Goal: Navigation & Orientation: Find specific page/section

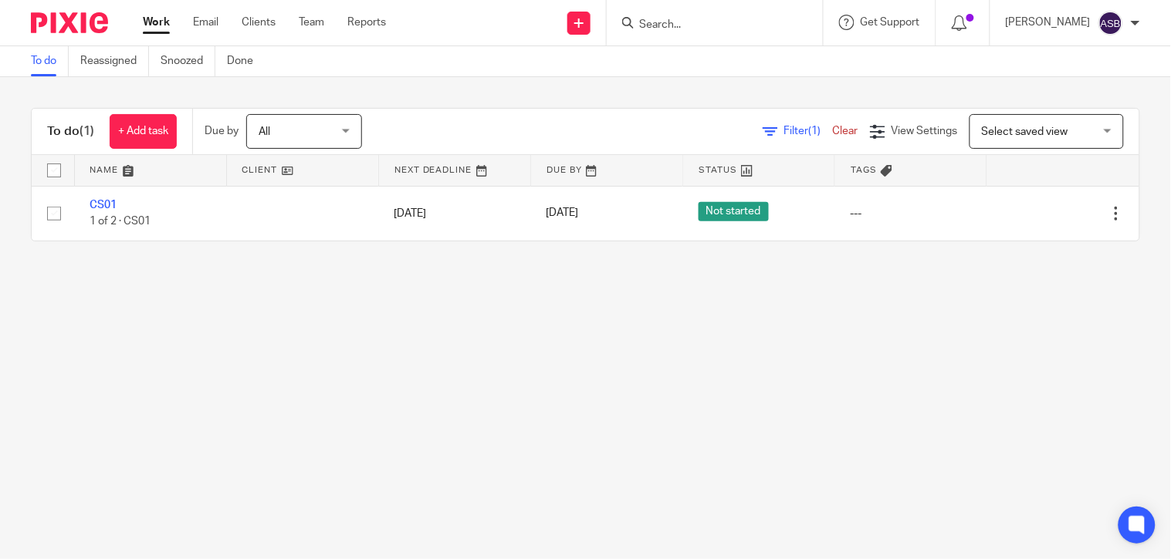
click at [679, 15] on form at bounding box center [719, 22] width 164 height 19
click at [681, 21] on input "Search" at bounding box center [706, 26] width 139 height 14
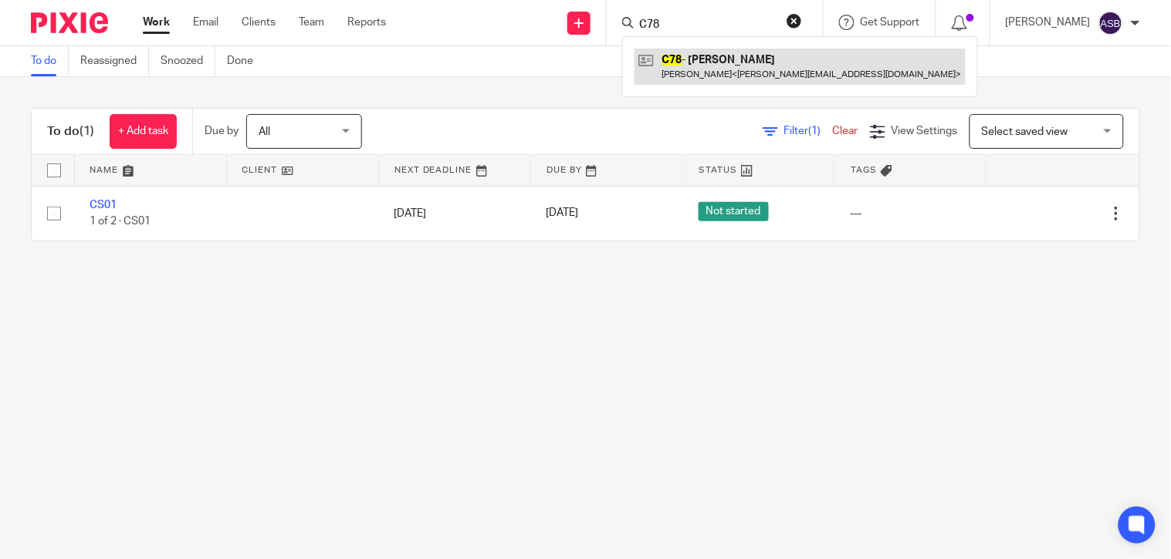
type input "C78"
click at [753, 59] on link at bounding box center [799, 66] width 331 height 35
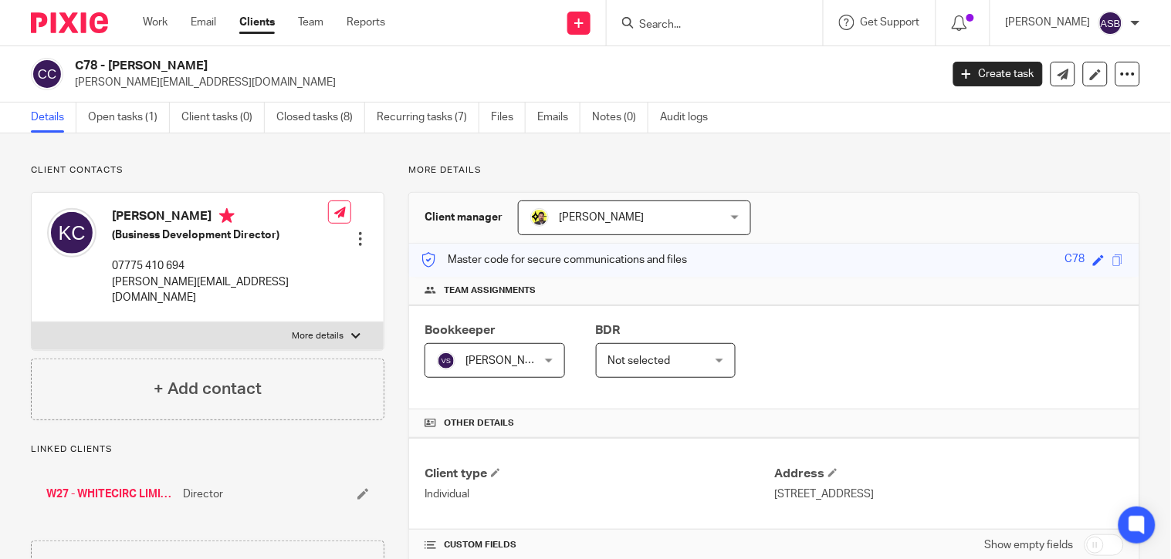
click at [680, 32] on div at bounding box center [715, 23] width 216 height 46
click at [678, 23] on input "Search" at bounding box center [706, 26] width 139 height 14
paste input "W41"
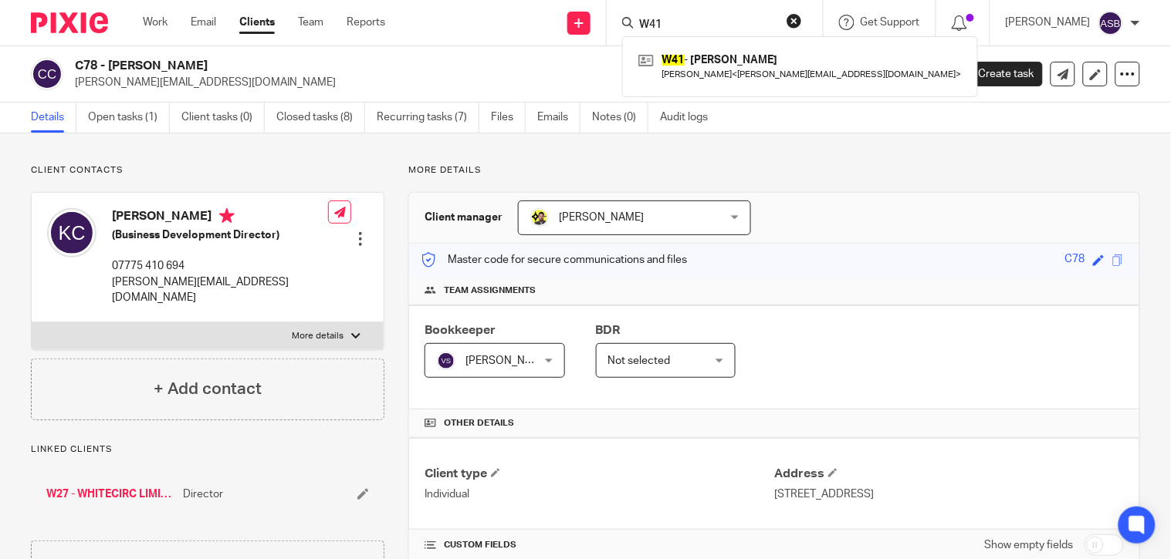
type input "W41"
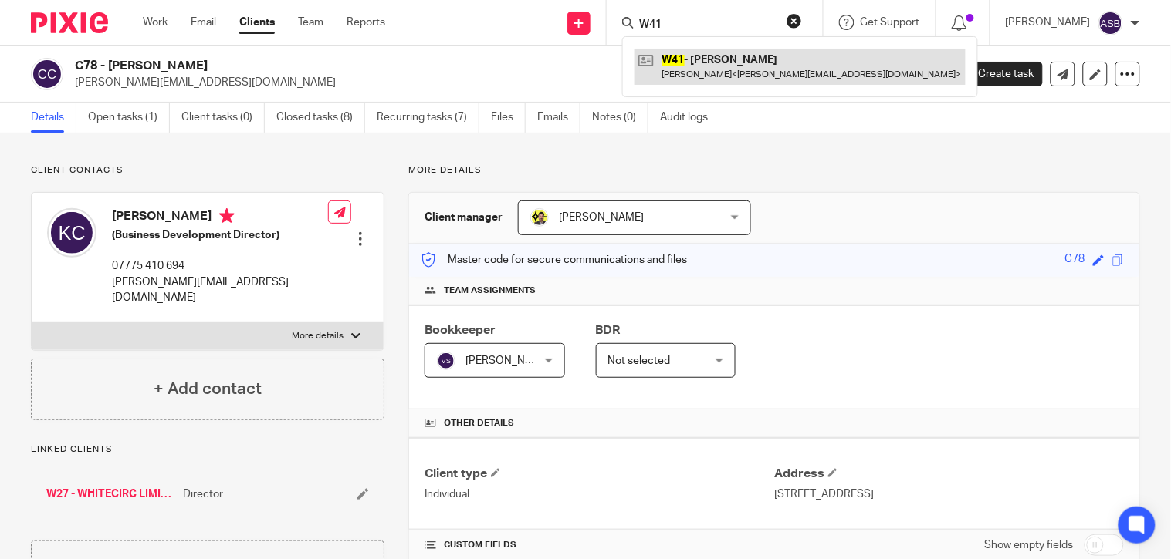
click at [721, 80] on link at bounding box center [799, 66] width 331 height 35
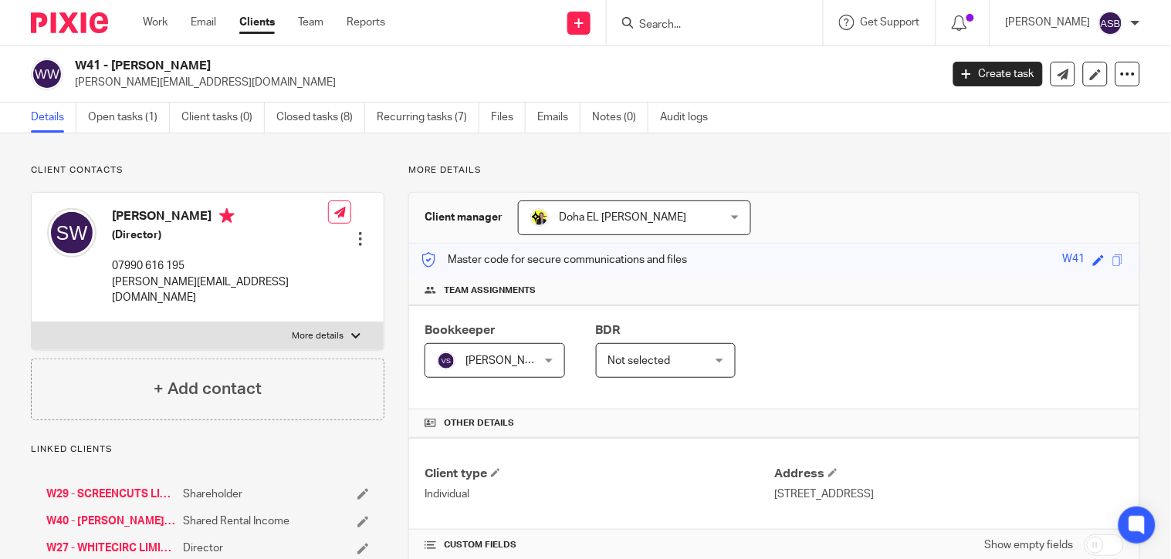
drag, startPoint x: 111, startPoint y: 66, endPoint x: 250, endPoint y: 66, distance: 138.9
click at [250, 66] on h2 "W41 - STUART WHITE" at bounding box center [417, 66] width 684 height 16
click at [672, 19] on input "Search" at bounding box center [706, 26] width 139 height 14
paste input "Healing Space"
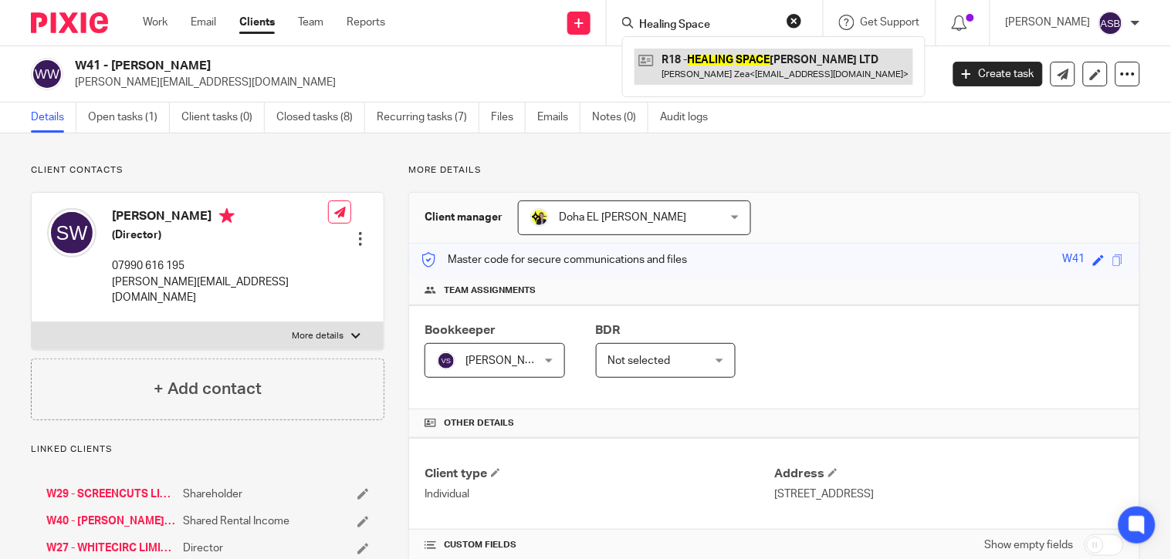
type input "Healing Space"
click at [715, 56] on link at bounding box center [773, 66] width 279 height 35
click at [697, 73] on link at bounding box center [773, 66] width 279 height 35
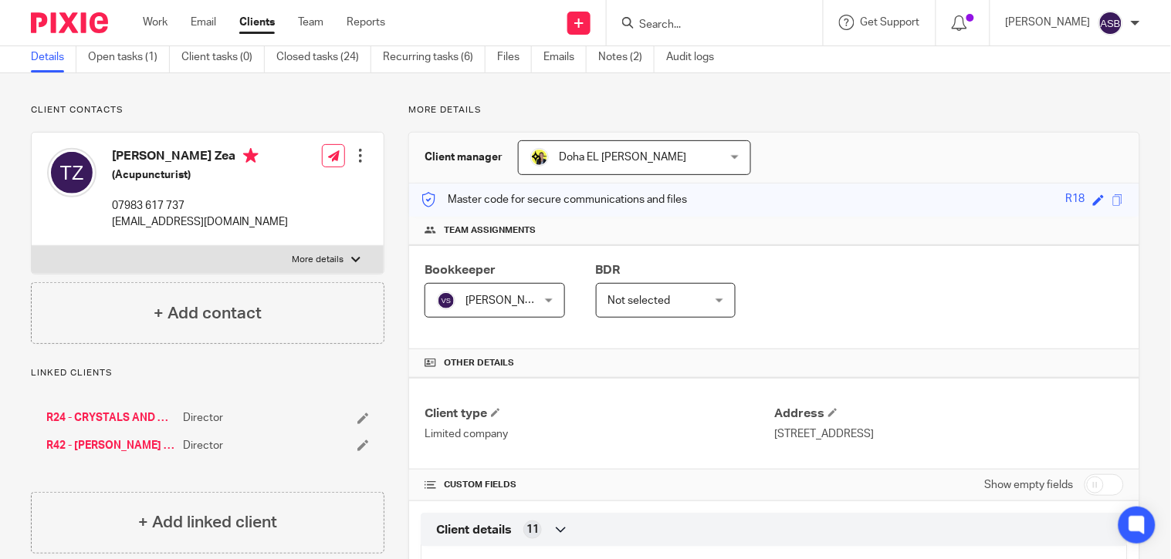
scroll to position [86, 0]
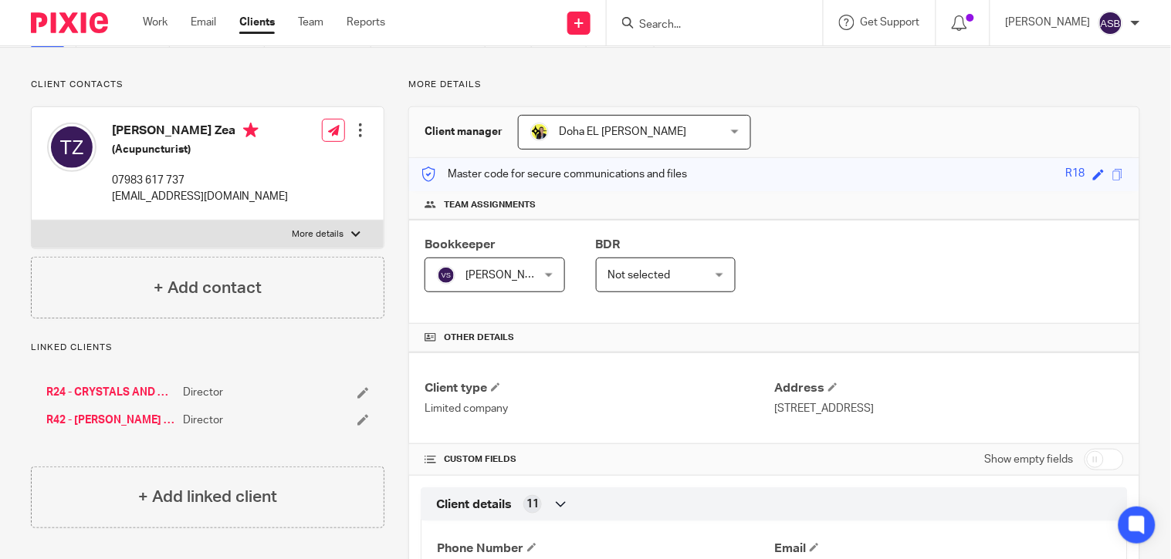
click at [121, 386] on link "R24 - CRYSTALS AND MAGICK LTD" at bounding box center [110, 392] width 129 height 15
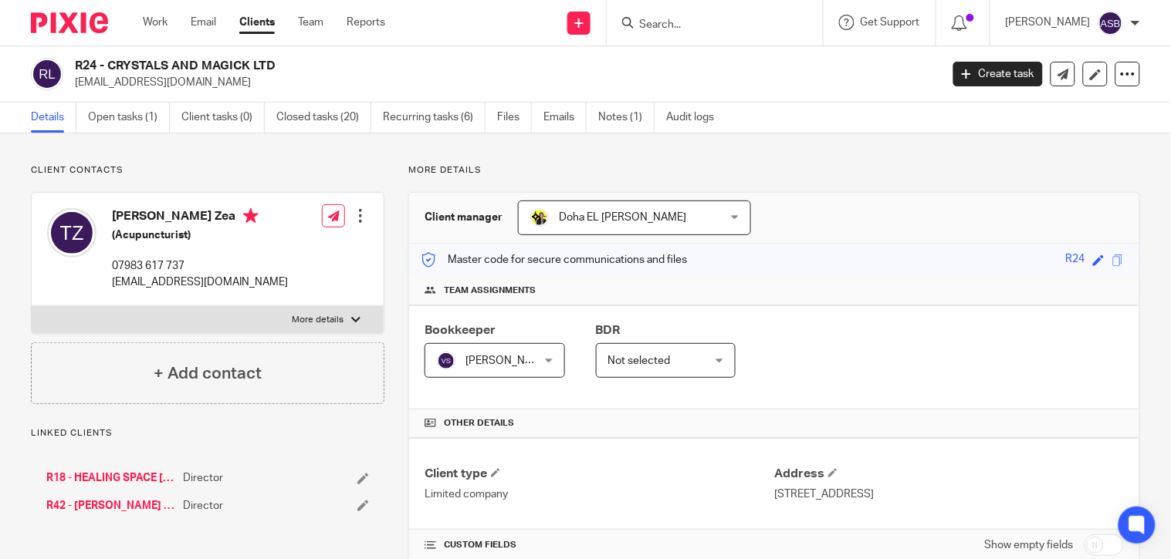
click at [272, 68] on h2 "R24 - CRYSTALS AND MAGICK LTD" at bounding box center [417, 66] width 684 height 16
click at [687, 21] on input "Search" at bounding box center [706, 26] width 139 height 14
paste input "C53"
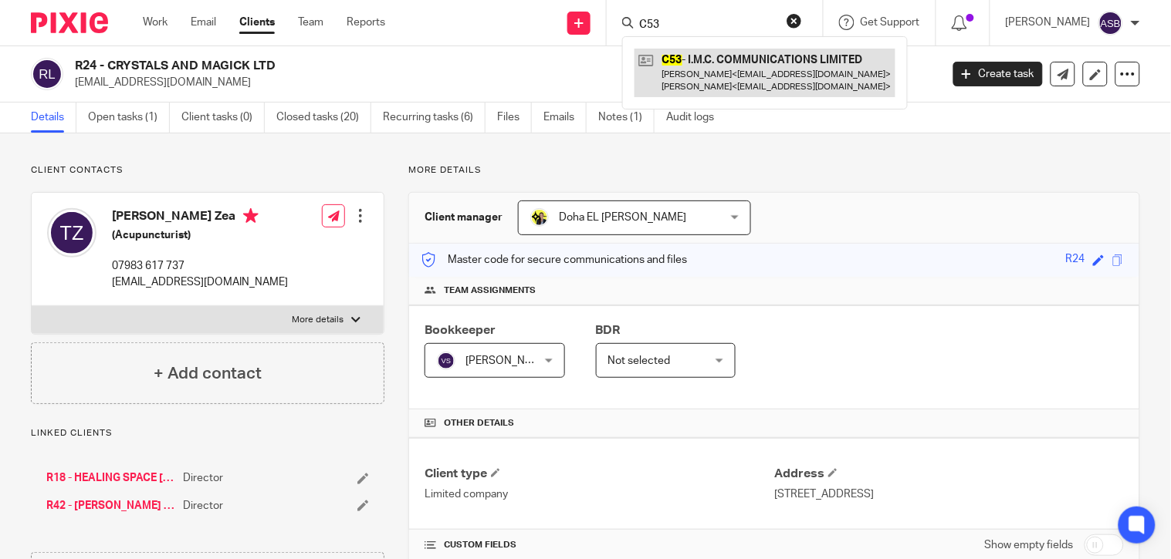
type input "C53"
click at [779, 66] on link at bounding box center [764, 73] width 261 height 48
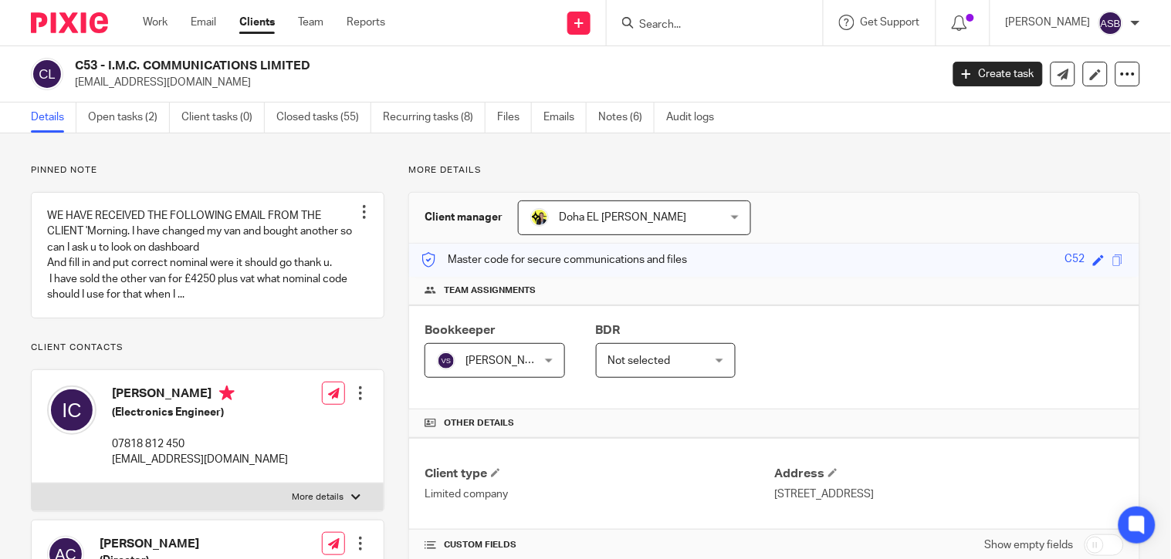
drag, startPoint x: 108, startPoint y: 63, endPoint x: 212, endPoint y: 64, distance: 104.2
click at [212, 64] on h2 "C53 - I.M.C. COMMUNICATIONS LIMITED" at bounding box center [417, 66] width 684 height 16
copy h2 "I.M.C. COMMUNIC"
click at [669, 32] on form at bounding box center [719, 22] width 164 height 19
click at [667, 29] on input "Search" at bounding box center [706, 26] width 139 height 14
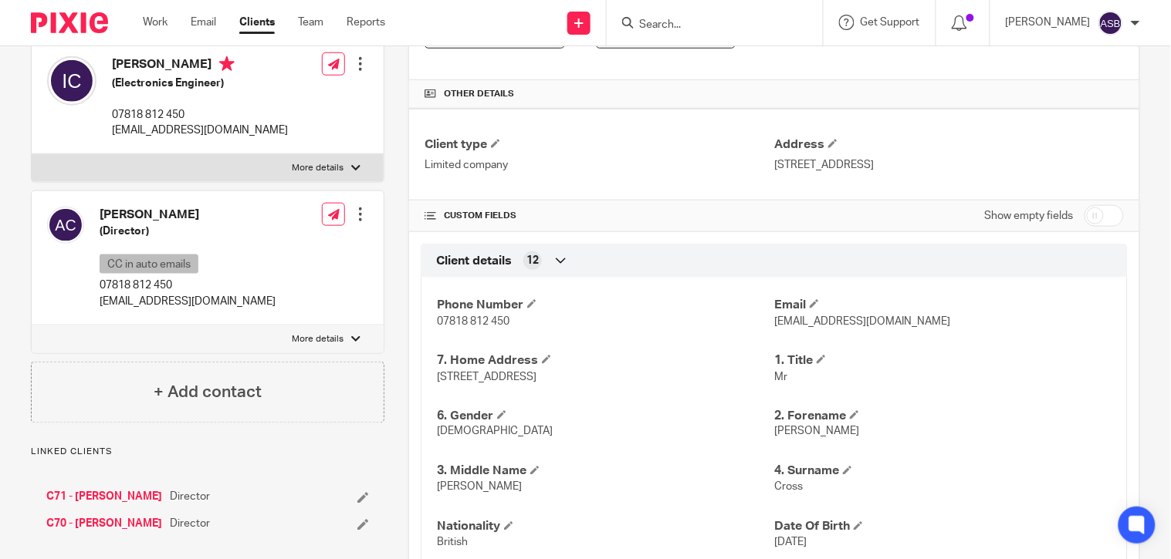
scroll to position [600, 0]
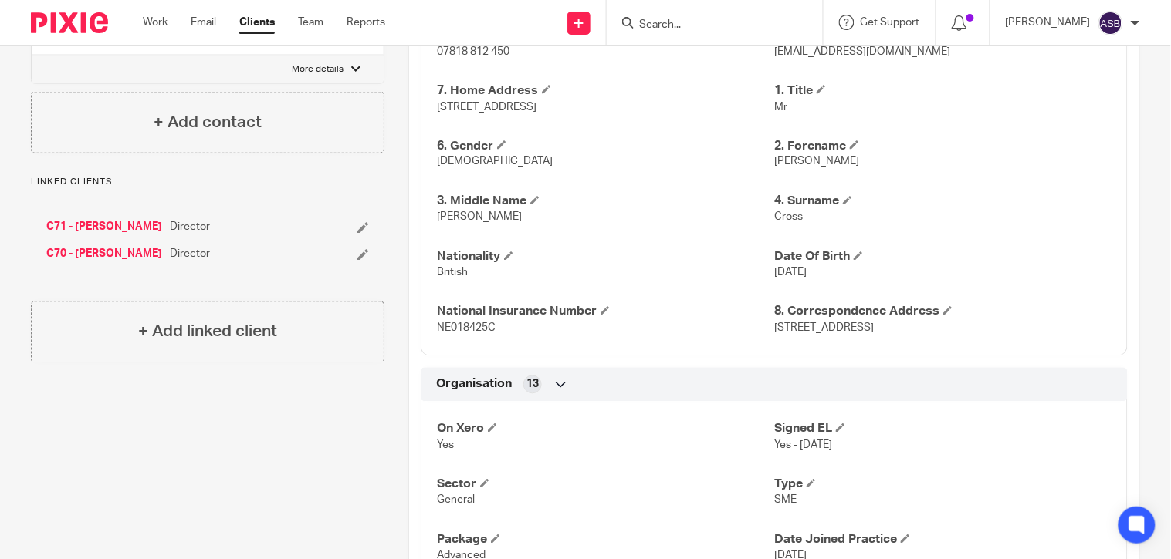
click at [95, 262] on link "C70 - IAN CROSS" at bounding box center [104, 254] width 116 height 15
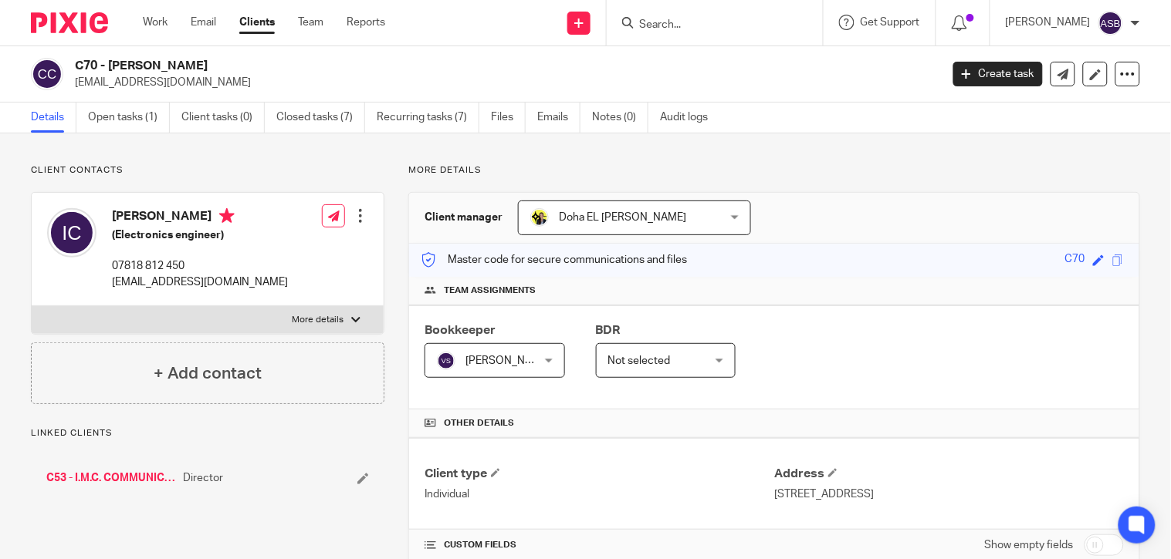
click at [183, 64] on h2 "C70 - [PERSON_NAME]" at bounding box center [417, 66] width 684 height 16
click at [88, 67] on h2 "C70 - [PERSON_NAME]" at bounding box center [417, 66] width 684 height 16
drag, startPoint x: 75, startPoint y: 66, endPoint x: 175, endPoint y: 66, distance: 100.3
click at [175, 66] on h2 "C70 - [PERSON_NAME]" at bounding box center [417, 66] width 684 height 16
click at [394, 59] on h2 "C70 - [PERSON_NAME]" at bounding box center [417, 66] width 684 height 16
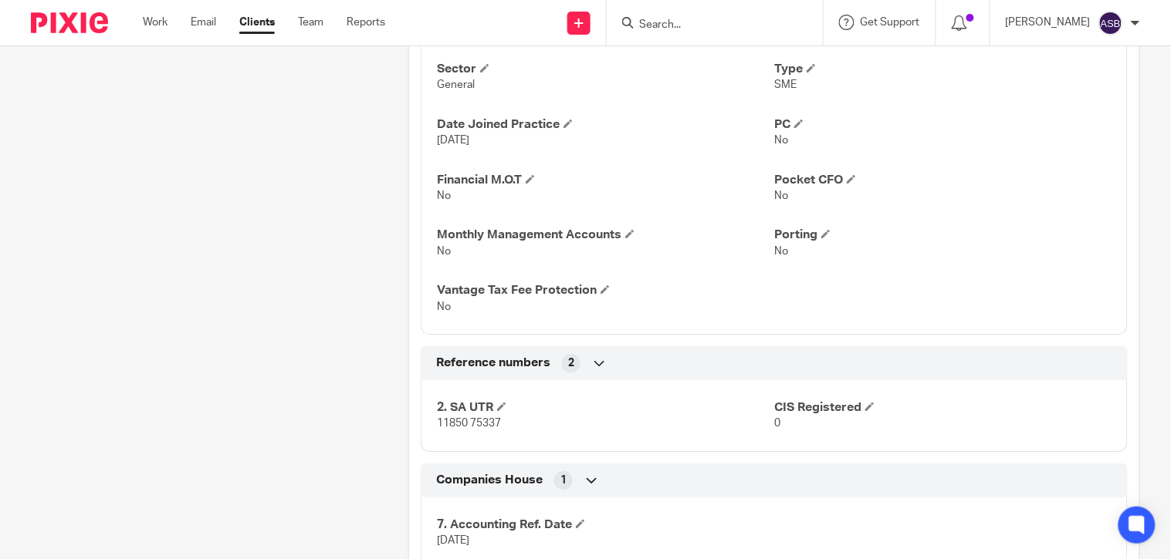
scroll to position [1029, 0]
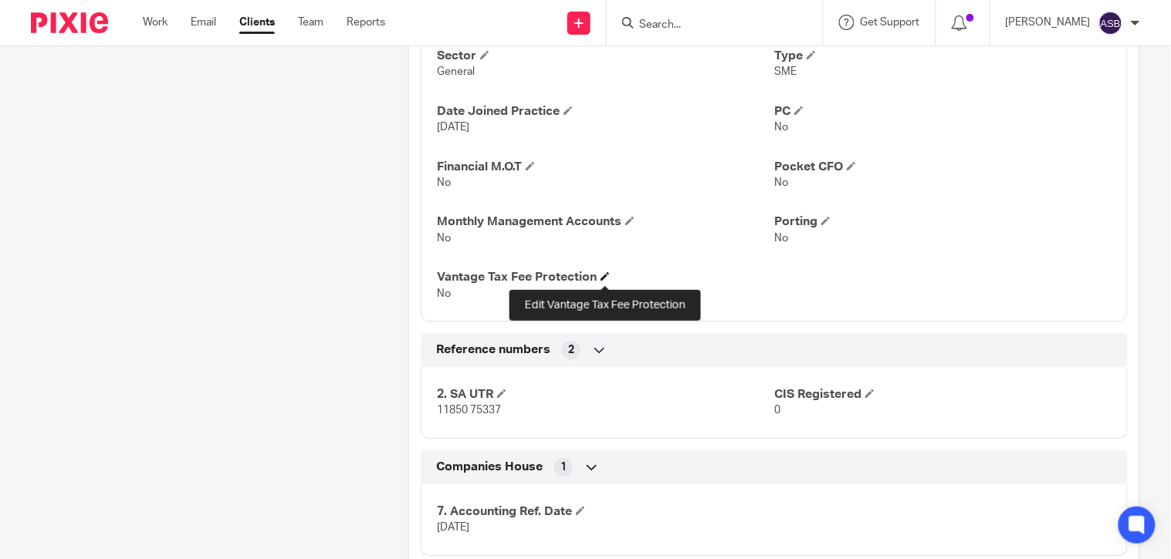
click at [602, 278] on span at bounding box center [604, 276] width 9 height 9
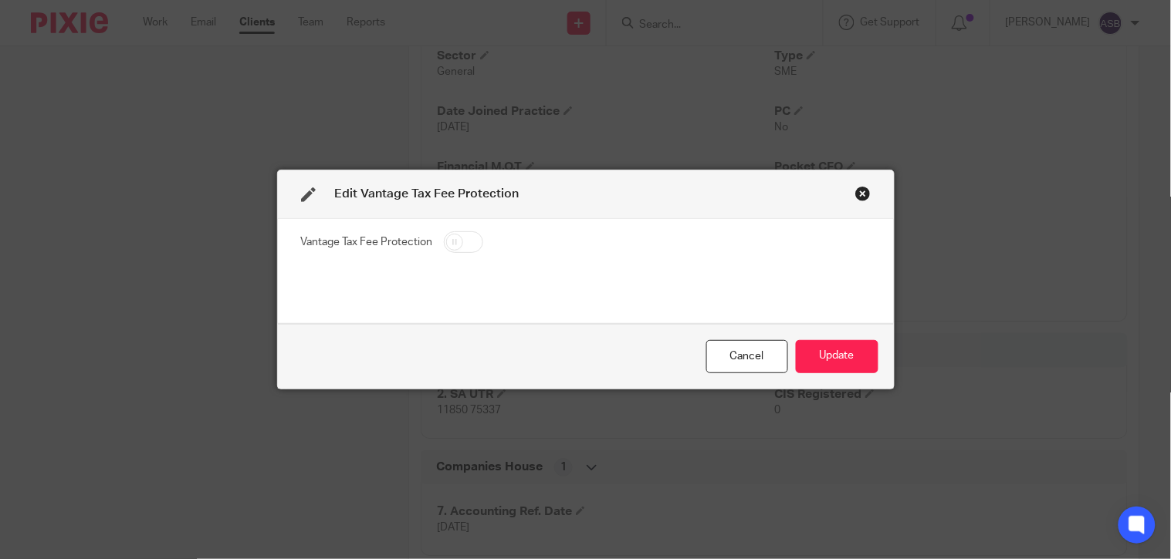
click at [468, 237] on input "checkbox" at bounding box center [463, 242] width 39 height 22
checkbox input "true"
click at [818, 363] on button "Update" at bounding box center [837, 356] width 83 height 33
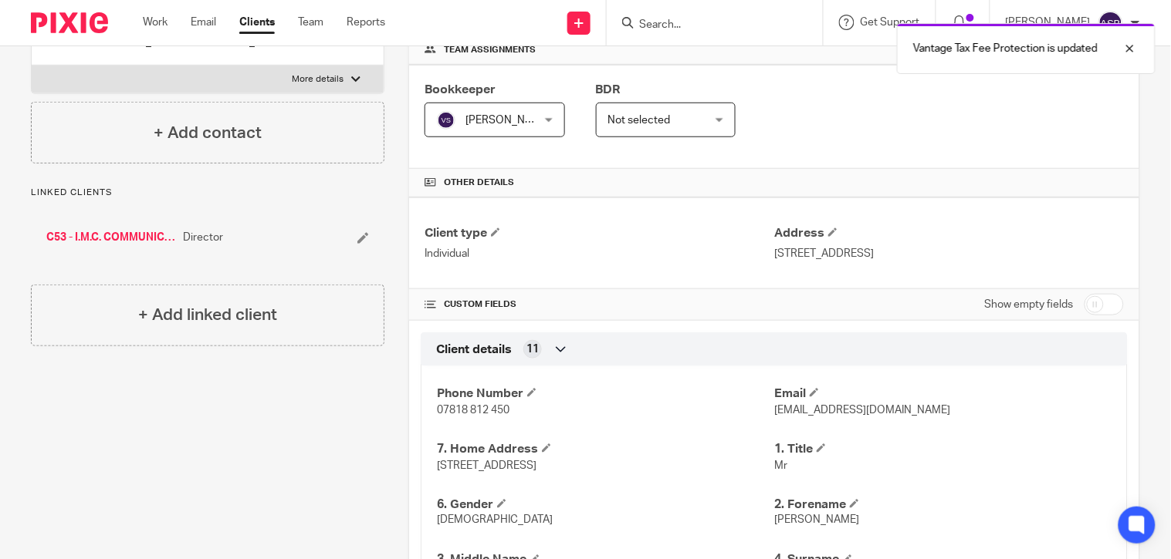
scroll to position [0, 0]
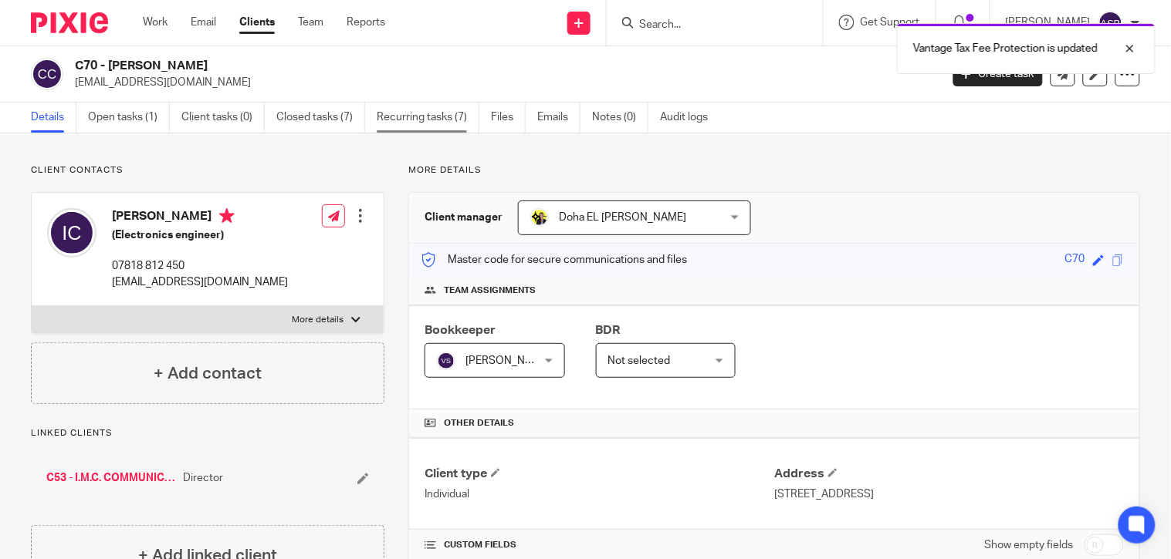
click at [407, 119] on link "Recurring tasks (7)" at bounding box center [428, 118] width 103 height 30
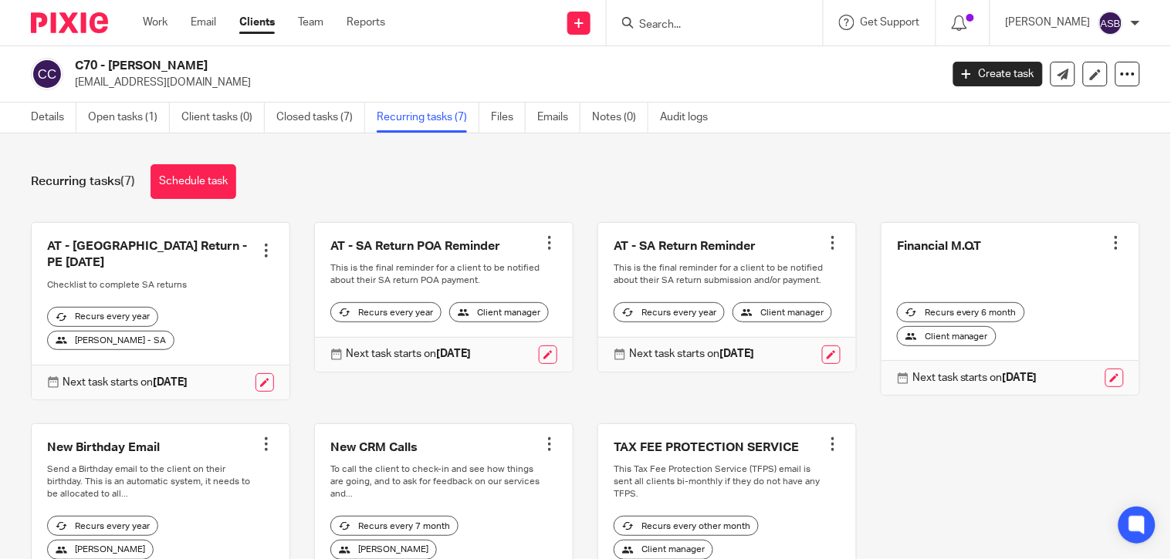
scroll to position [113, 0]
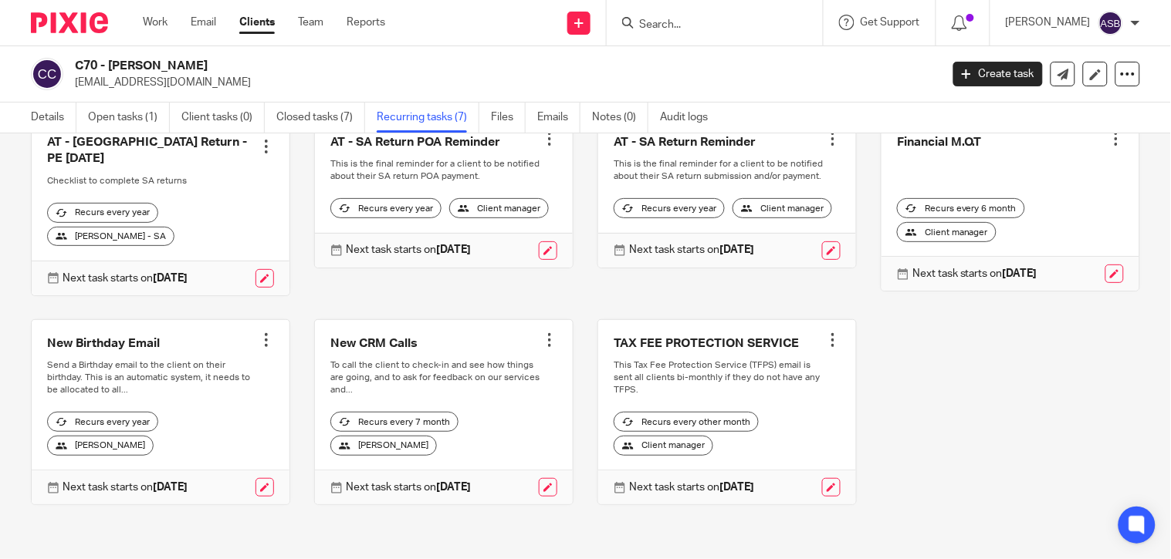
click at [825, 340] on div at bounding box center [832, 340] width 15 height 15
click at [735, 435] on span "Cancel schedule" at bounding box center [756, 437] width 81 height 11
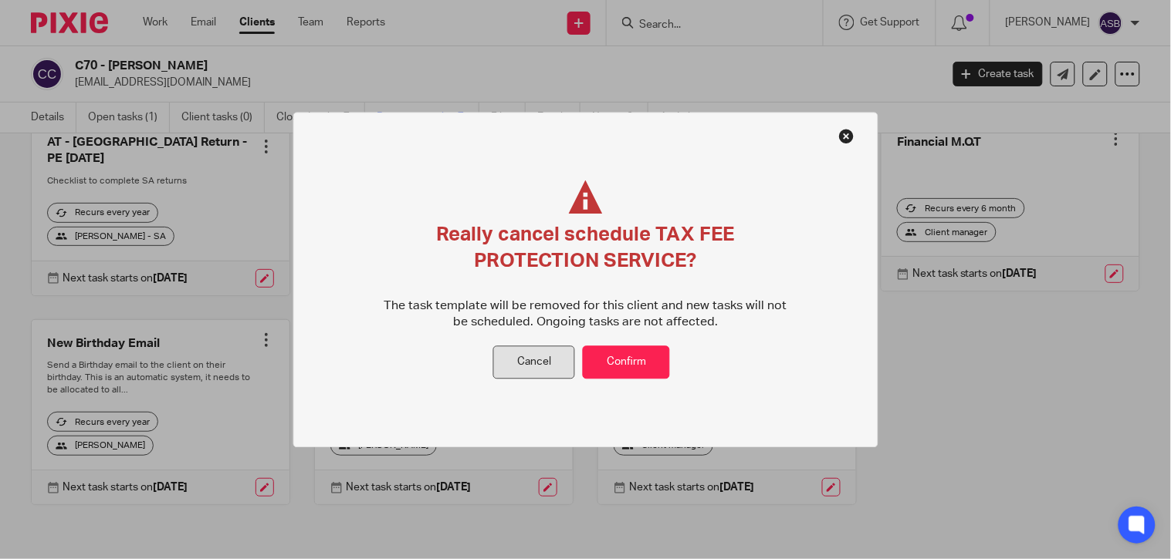
click at [523, 359] on button "Cancel" at bounding box center [534, 362] width 82 height 33
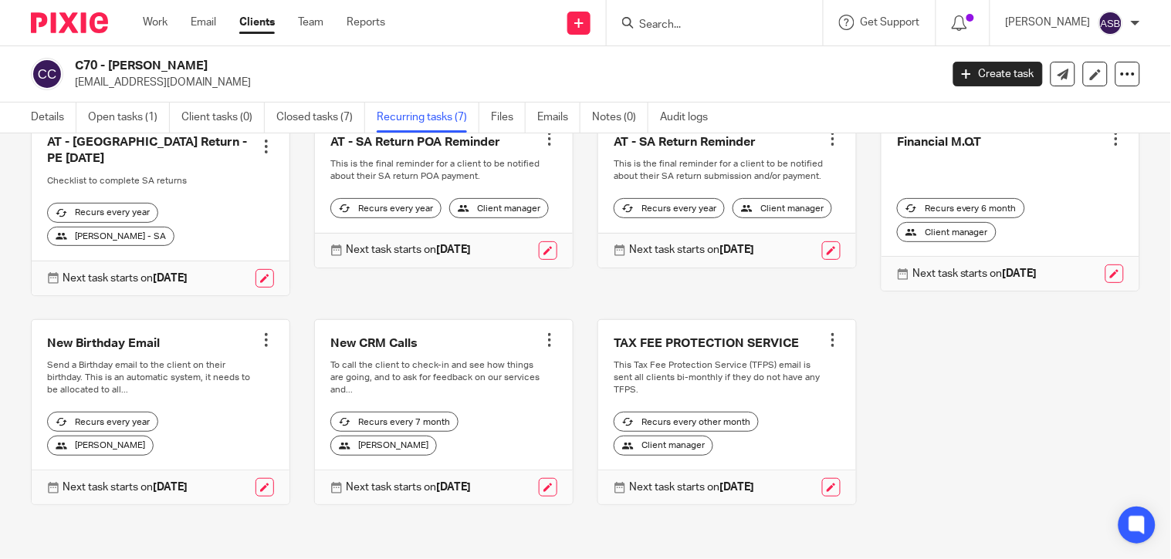
click at [825, 337] on div at bounding box center [832, 340] width 15 height 15
click at [749, 433] on span "Cancel schedule" at bounding box center [756, 437] width 81 height 11
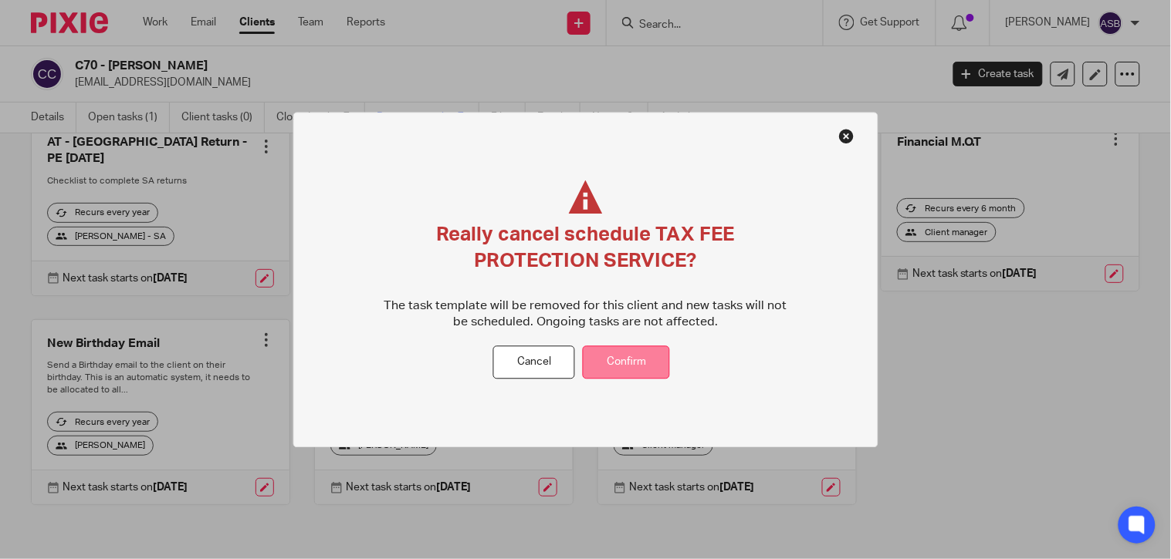
click at [626, 359] on button "Confirm" at bounding box center [626, 362] width 87 height 33
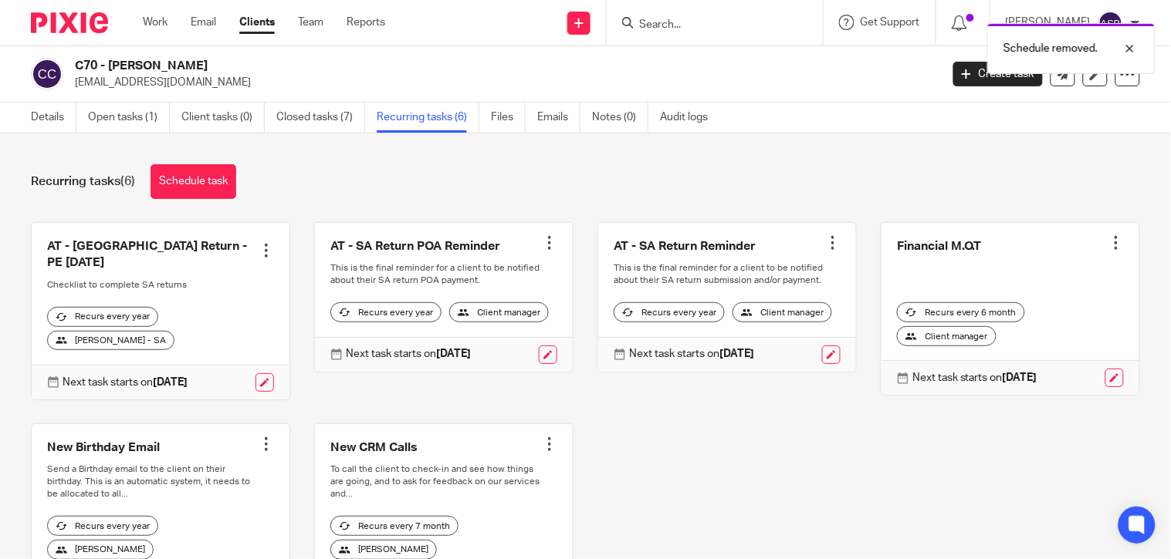
drag, startPoint x: 90, startPoint y: 64, endPoint x: 176, endPoint y: 73, distance: 86.1
click at [176, 73] on h2 "C70 - [PERSON_NAME]" at bounding box center [417, 66] width 684 height 16
click at [698, 29] on input "Search" at bounding box center [706, 26] width 139 height 14
paste input "Healing Space"
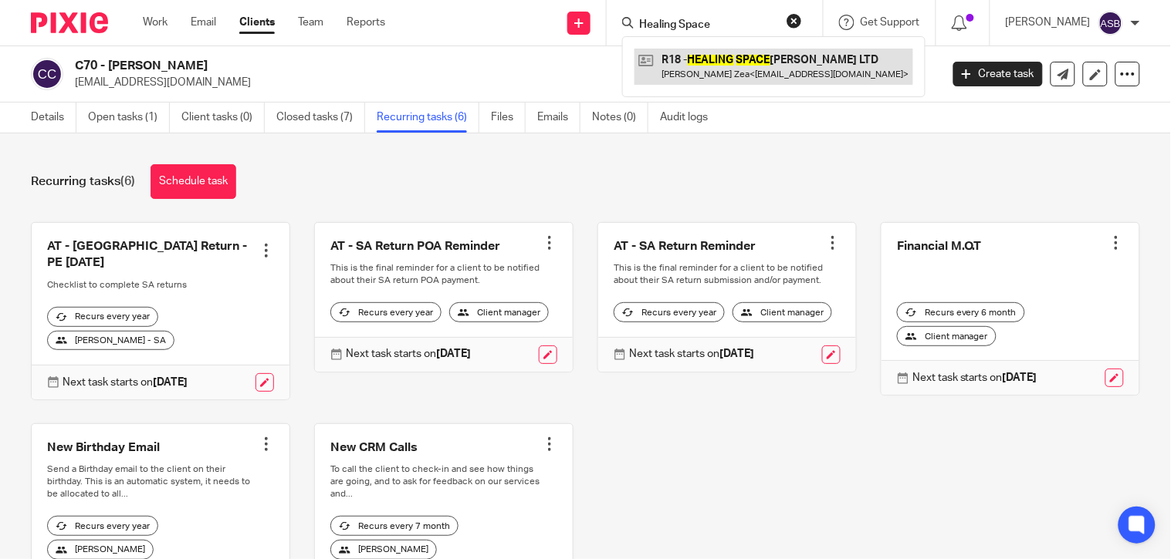
type input "Healing Space"
drag, startPoint x: 737, startPoint y: 52, endPoint x: 705, endPoint y: 52, distance: 32.4
click at [738, 52] on link at bounding box center [773, 66] width 279 height 35
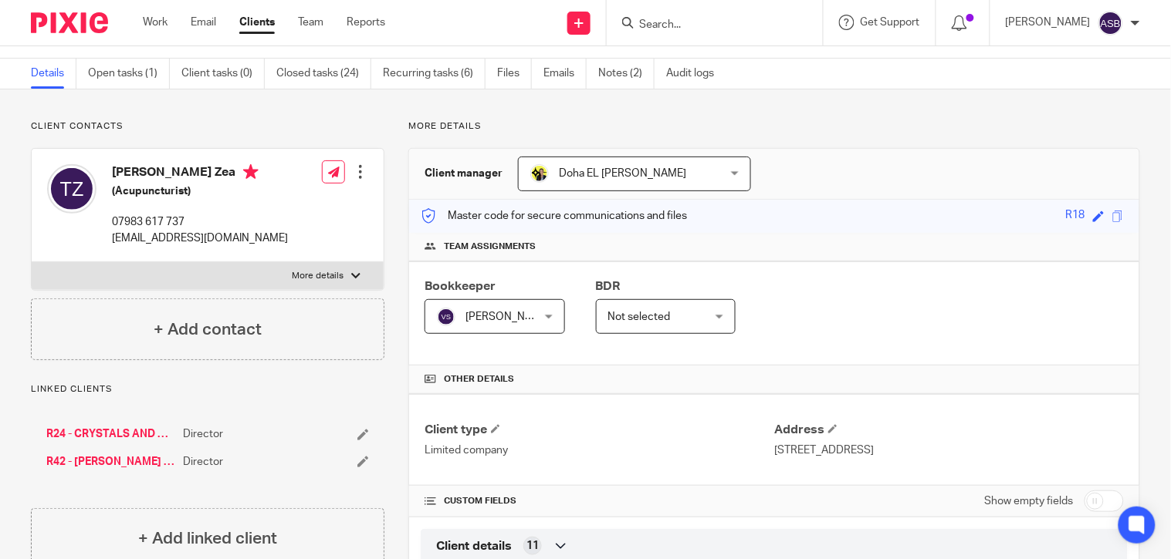
scroll to position [86, 0]
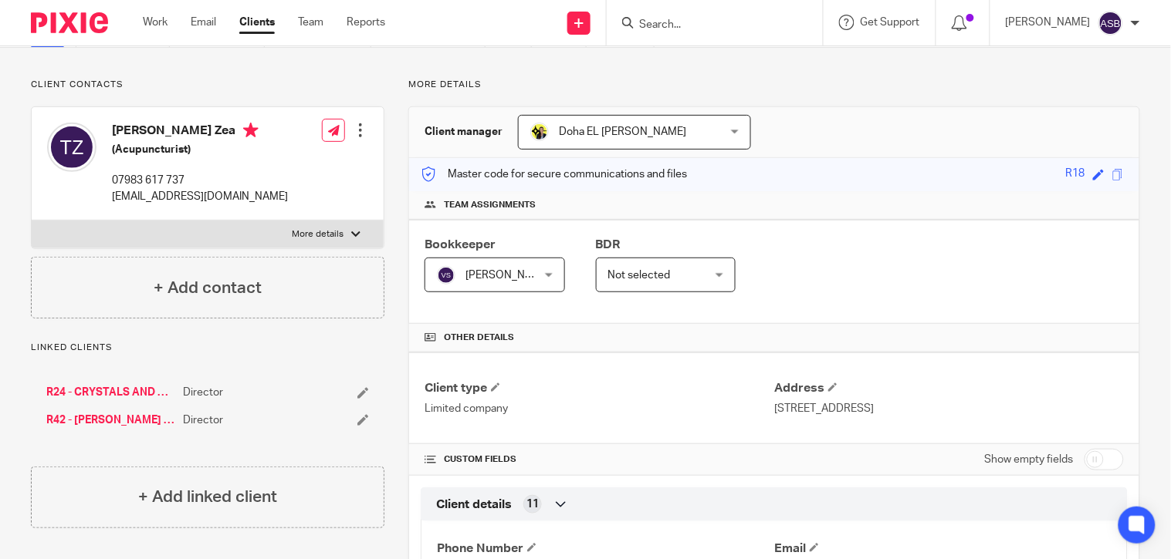
click at [667, 16] on form at bounding box center [719, 22] width 164 height 19
click at [660, 24] on input "Search" at bounding box center [706, 26] width 139 height 14
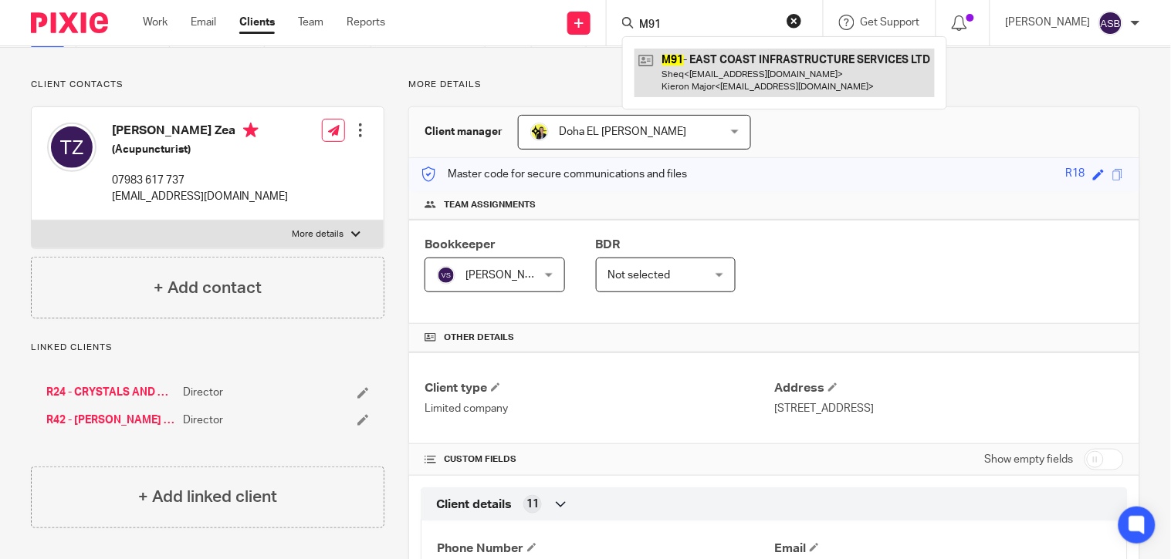
type input "M91"
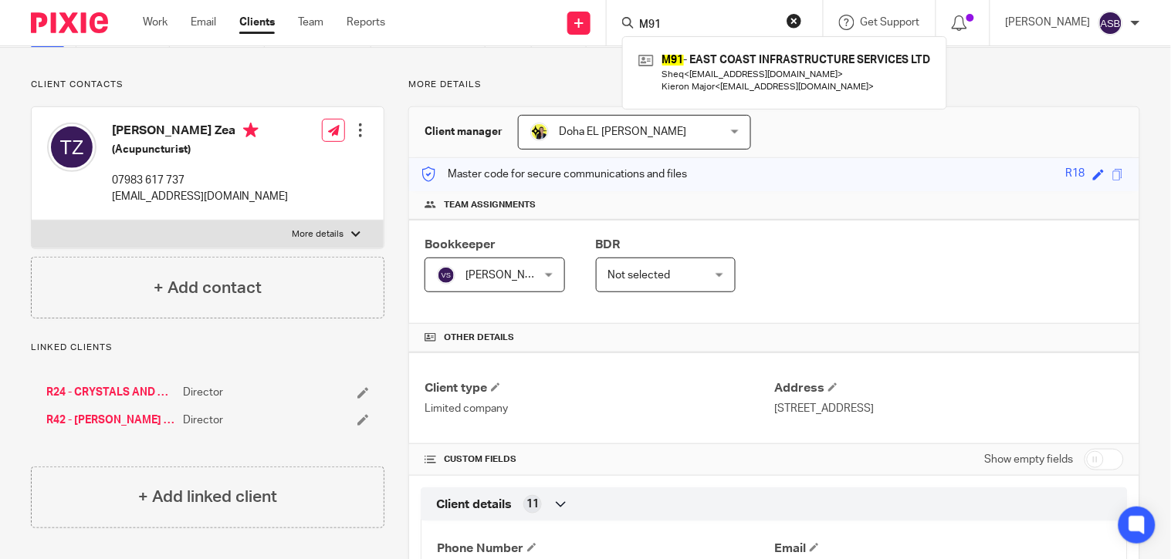
drag, startPoint x: 708, startPoint y: 76, endPoint x: 708, endPoint y: 106, distance: 30.1
click at [708, 76] on link at bounding box center [784, 73] width 300 height 48
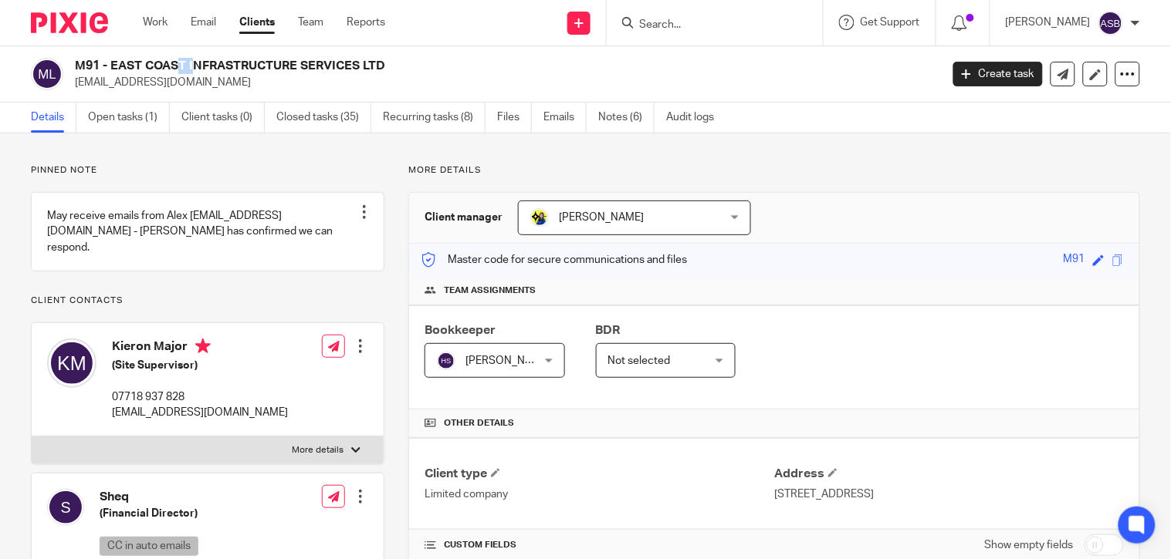
drag, startPoint x: 78, startPoint y: 60, endPoint x: 99, endPoint y: 60, distance: 20.8
click at [99, 60] on h2 "M91 - EAST COAST INFRASTRUCTURE SERVICES LTD" at bounding box center [417, 66] width 684 height 16
copy h2 "M91"
click at [656, 29] on input "Search" at bounding box center [706, 26] width 139 height 14
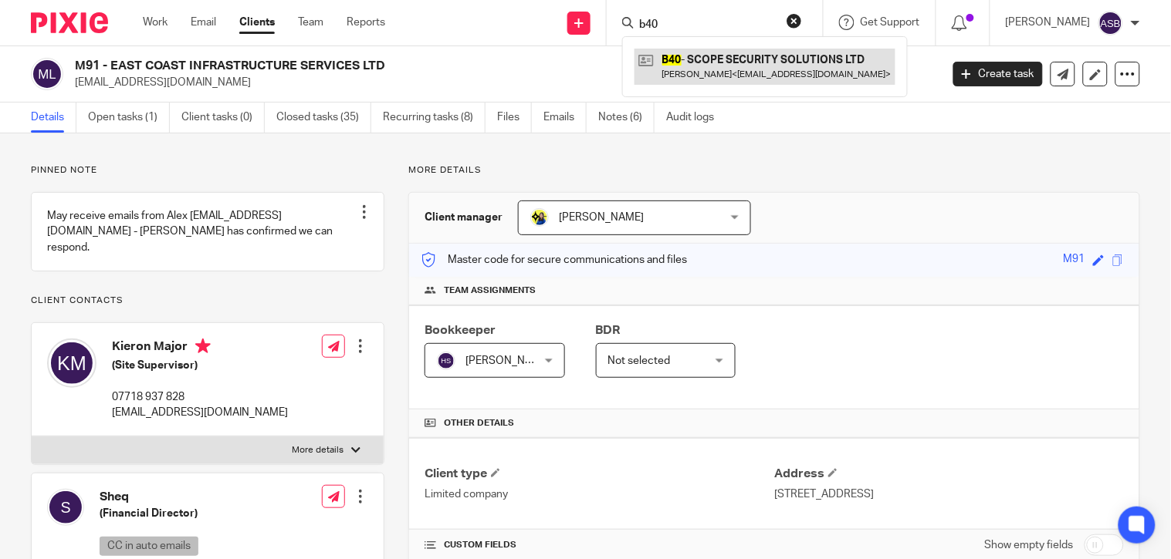
type input "b40"
click at [725, 57] on link at bounding box center [764, 66] width 261 height 35
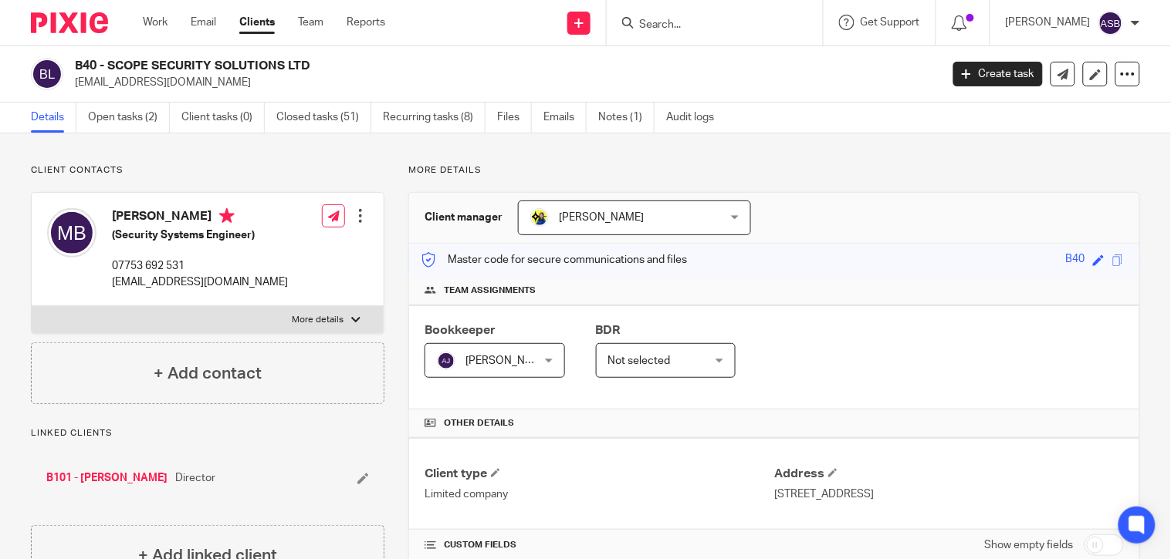
click at [698, 26] on input "Search" at bounding box center [706, 26] width 139 height 14
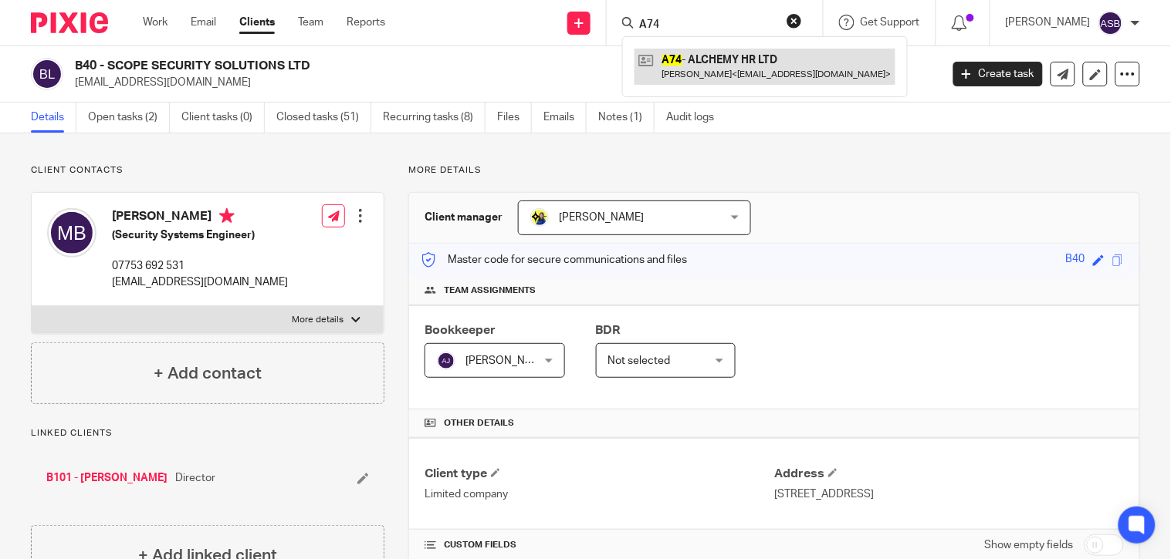
type input "A74"
click at [705, 56] on link at bounding box center [764, 66] width 261 height 35
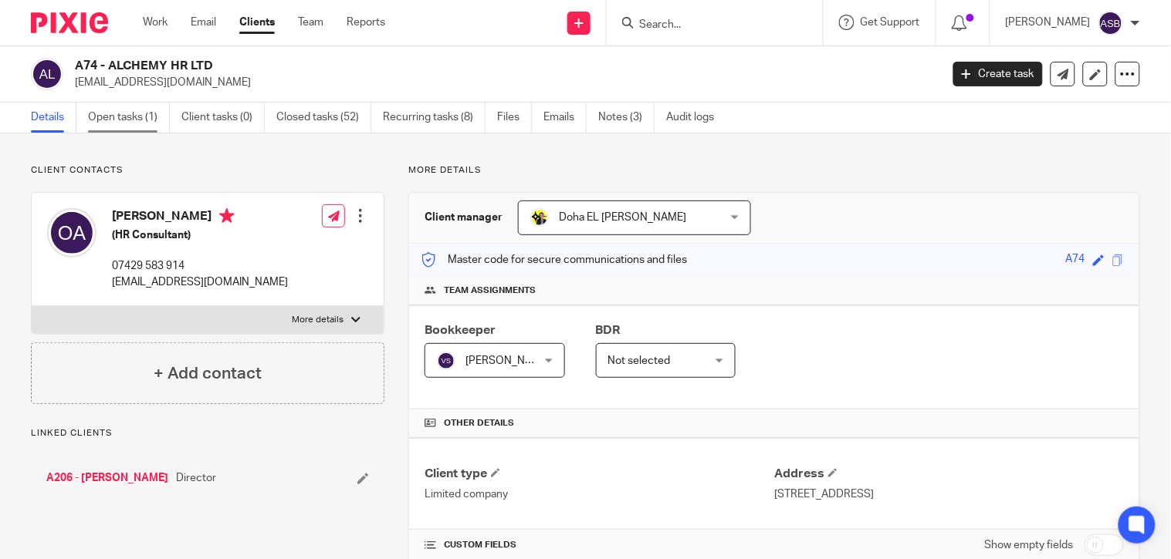
click at [128, 117] on link "Open tasks (1)" at bounding box center [129, 118] width 82 height 30
drag, startPoint x: 679, startPoint y: 32, endPoint x: 674, endPoint y: 25, distance: 9.4
click at [677, 29] on div at bounding box center [715, 23] width 216 height 46
click at [674, 25] on input "Search" at bounding box center [706, 26] width 139 height 14
paste input "A29"
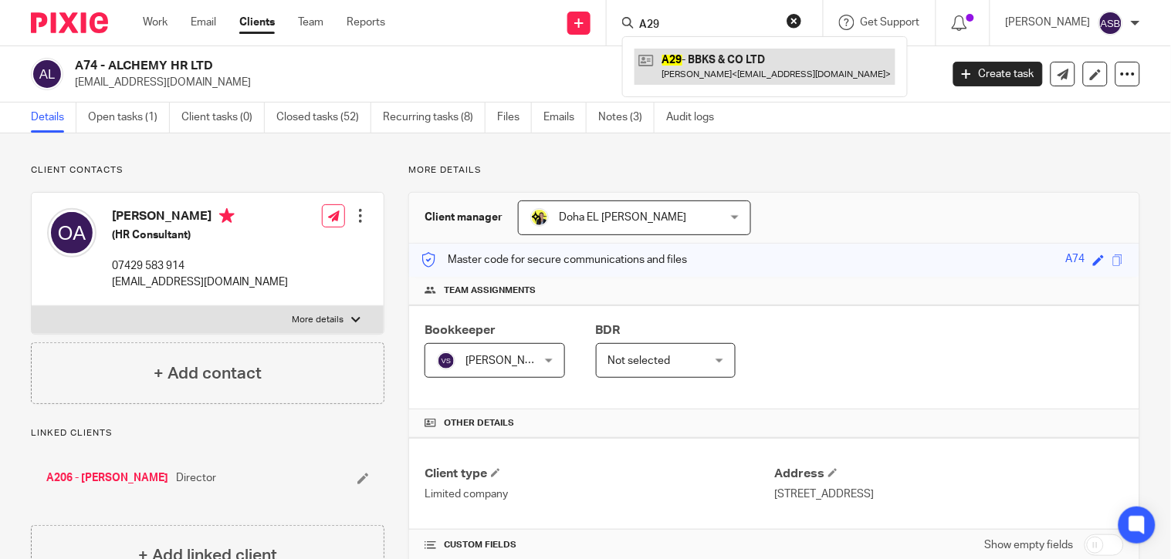
type input "A29"
click at [731, 64] on link at bounding box center [764, 66] width 261 height 35
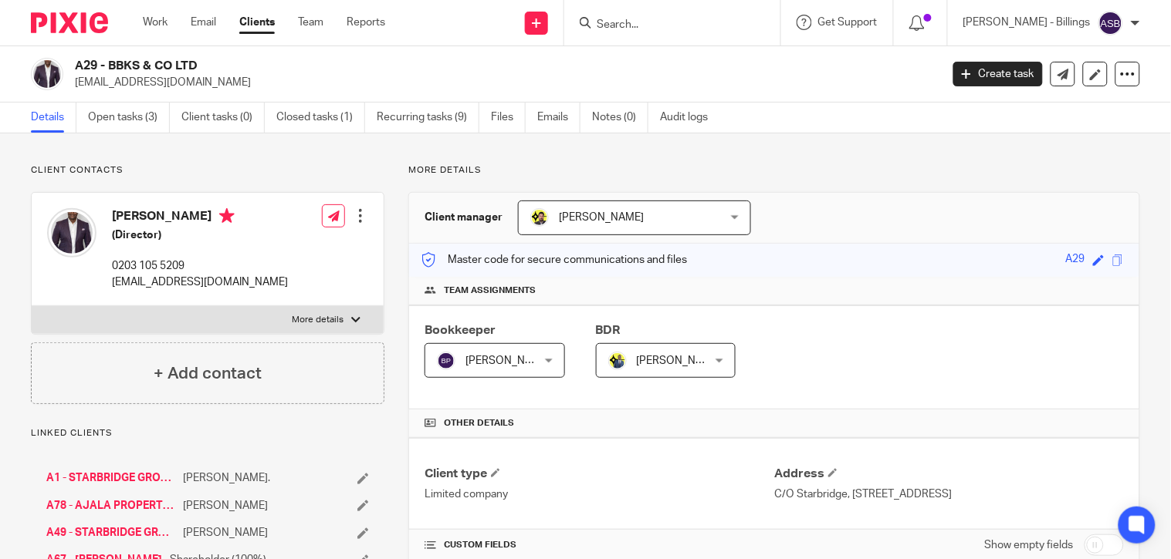
drag, startPoint x: 637, startPoint y: 221, endPoint x: 554, endPoint y: 219, distance: 83.4
click at [554, 219] on span "[PERSON_NAME]" at bounding box center [618, 217] width 176 height 32
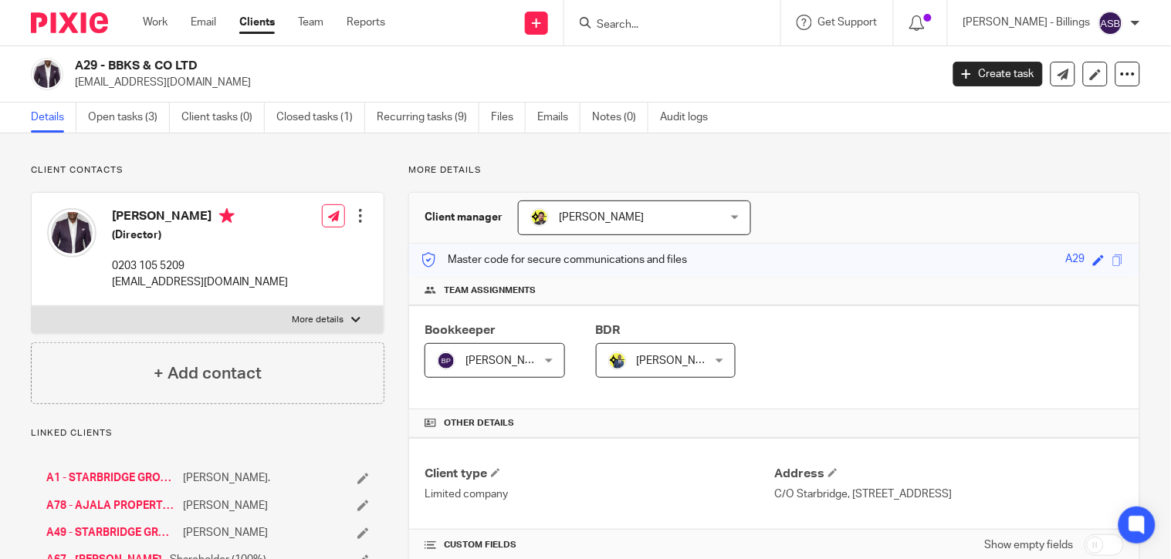
click at [636, 22] on input "Search" at bounding box center [664, 26] width 139 height 14
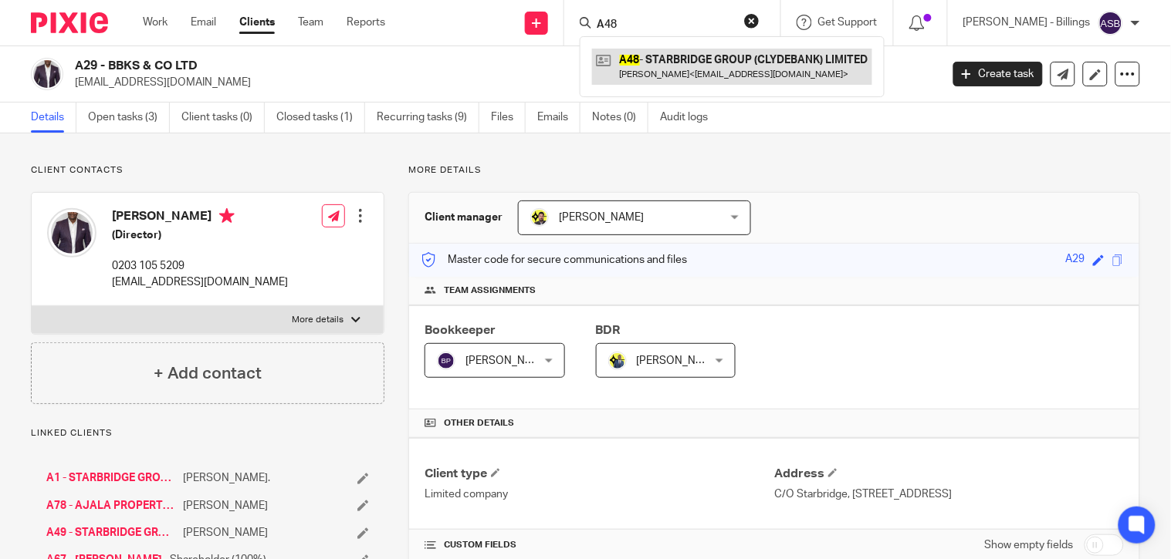
type input "A48"
click at [705, 49] on link at bounding box center [732, 66] width 280 height 35
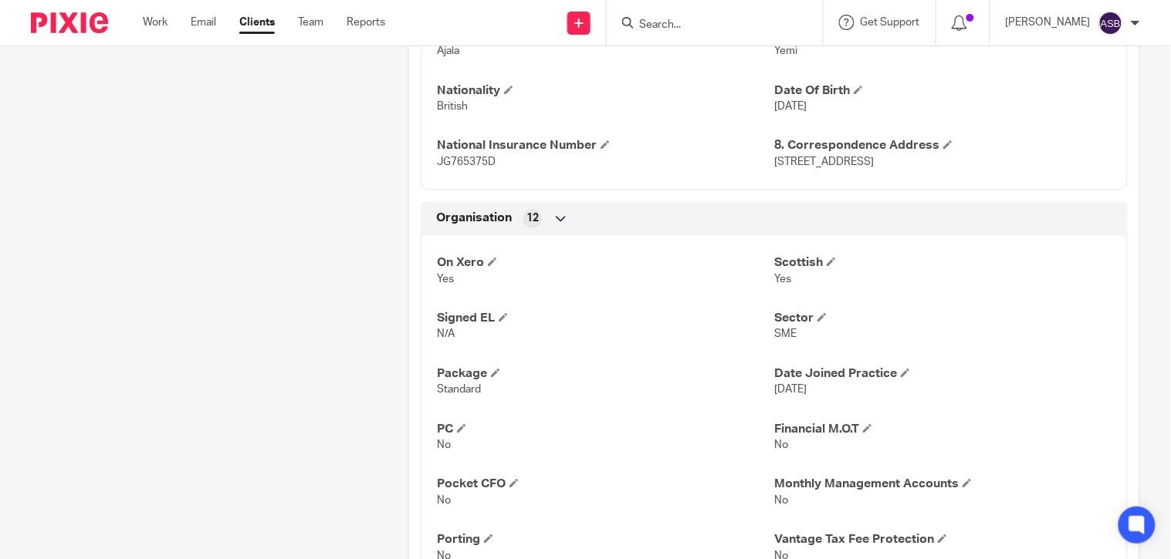
scroll to position [772, 0]
